Goal: Task Accomplishment & Management: Use online tool/utility

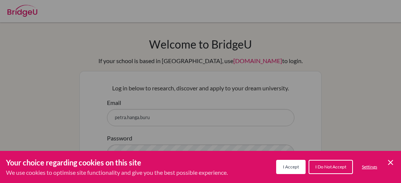
click at [286, 169] on span "I Accept" at bounding box center [291, 167] width 16 height 6
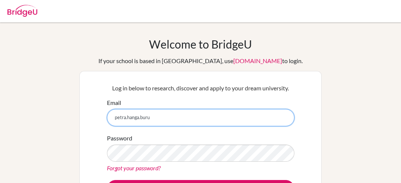
click at [214, 123] on input "petra.hanga.buru" at bounding box center [201, 117] width 188 height 17
type input "[EMAIL_ADDRESS][DOMAIN_NAME]"
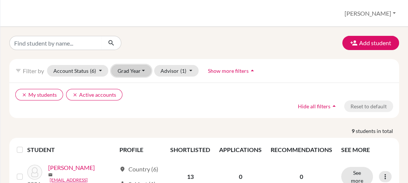
click at [142, 69] on button "Grad Year" at bounding box center [131, 71] width 40 height 12
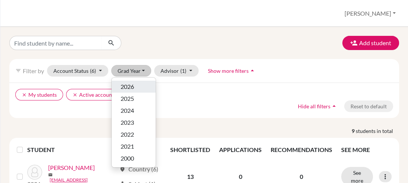
click at [141, 84] on div "2026" at bounding box center [133, 86] width 26 height 9
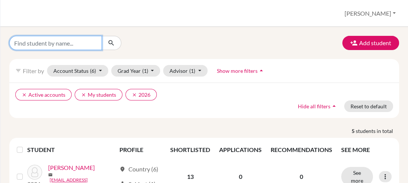
click at [63, 48] on input "Find student by name..." at bounding box center [55, 43] width 92 height 14
type input "regönyei"
click button "submit" at bounding box center [111, 43] width 20 height 14
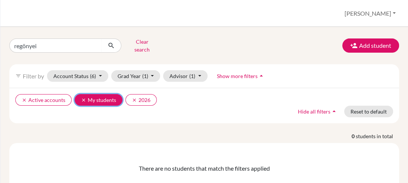
click at [82, 97] on icon "clear" at bounding box center [83, 99] width 5 height 5
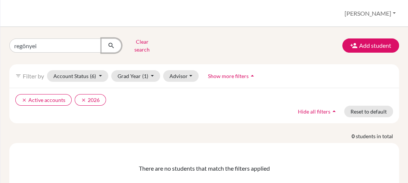
click at [114, 42] on icon "submit" at bounding box center [110, 45] width 7 height 7
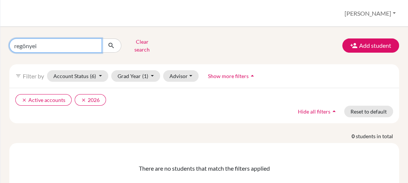
click at [26, 43] on input "regönyei" at bounding box center [55, 45] width 92 height 14
type input "regőnyei"
click button "submit" at bounding box center [111, 45] width 20 height 14
click at [26, 45] on input "regőnyei" at bounding box center [55, 45] width 92 height 14
type input "regonyei"
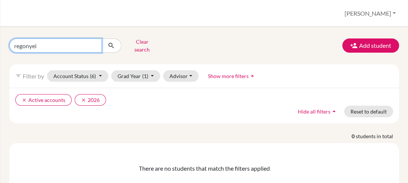
click button "submit" at bounding box center [111, 45] width 20 height 14
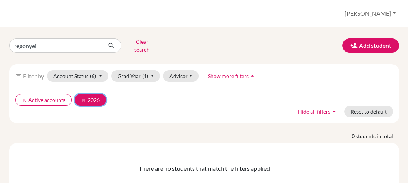
click at [84, 97] on icon "clear" at bounding box center [83, 99] width 5 height 5
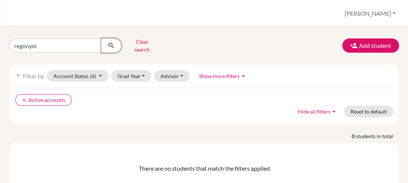
click at [106, 48] on button "submit" at bounding box center [111, 45] width 20 height 14
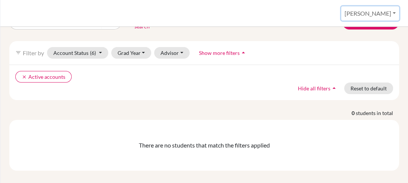
click at [393, 12] on button "[PERSON_NAME]" at bounding box center [370, 13] width 58 height 14
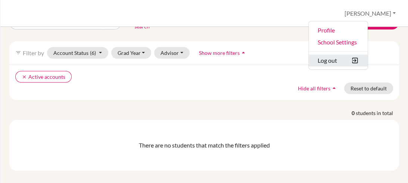
click at [360, 62] on button "Log out" at bounding box center [337, 60] width 59 height 12
